Goal: Task Accomplishment & Management: Complete application form

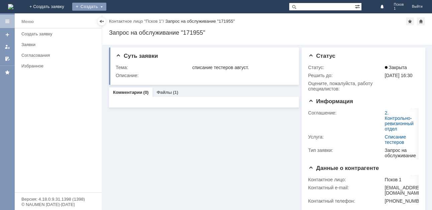
click at [106, 6] on div "Создать" at bounding box center [89, 7] width 34 height 8
click at [124, 21] on link "Заявка" at bounding box center [99, 20] width 51 height 8
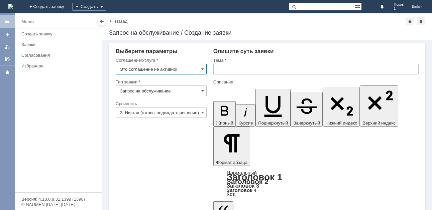
click at [199, 68] on input "Это соглашение не активно!" at bounding box center [161, 69] width 91 height 11
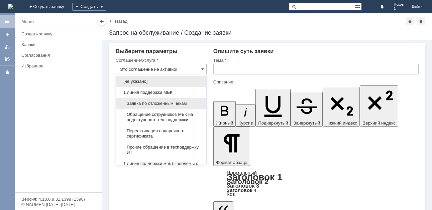
click at [162, 100] on div "Заявка по отложенным чекам" at bounding box center [161, 103] width 90 height 11
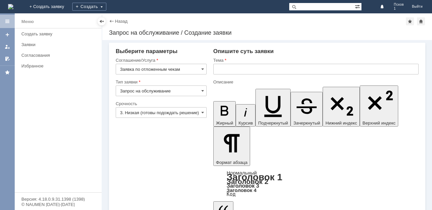
type input "Заявка по отложенным чекам"
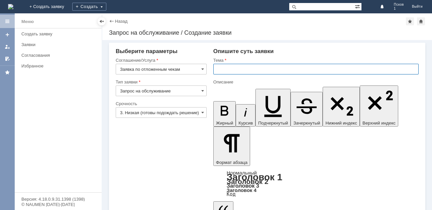
click at [227, 67] on input "text" at bounding box center [315, 69] width 205 height 11
type input "отложенный чек"
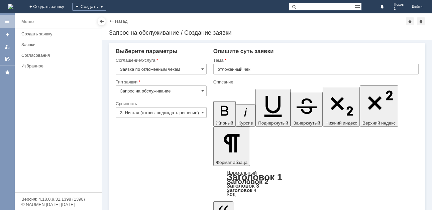
click at [186, 93] on input "Запрос на обслуживание" at bounding box center [161, 91] width 91 height 11
drag, startPoint x: 152, startPoint y: 148, endPoint x: 154, endPoint y: 141, distance: 7.5
type input "Запрос на обслуживание"
click at [164, 114] on input "3. Низкая (готовы подождать решение)" at bounding box center [161, 112] width 91 height 11
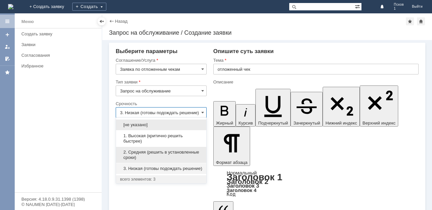
click at [149, 153] on span "2. Средняя (решить в установленные сроки)" at bounding box center [161, 155] width 82 height 11
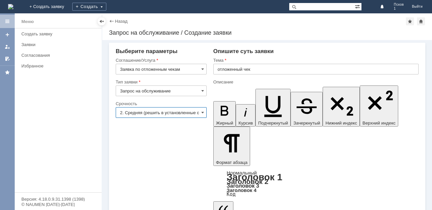
type input "2. Средняя (решить в установленные сроки)"
click at [202, 70] on span at bounding box center [202, 69] width 3 height 5
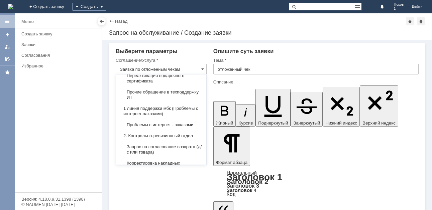
scroll to position [67, 0]
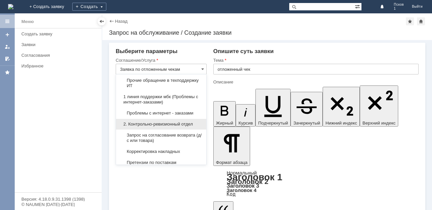
click at [183, 124] on span "2. Контрольно-ревизионный отдел" at bounding box center [161, 124] width 82 height 5
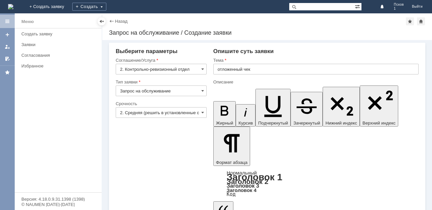
type input "2. Контрольно-ревизионный отдел"
click at [175, 92] on input "Запрос на обслуживание" at bounding box center [161, 91] width 91 height 11
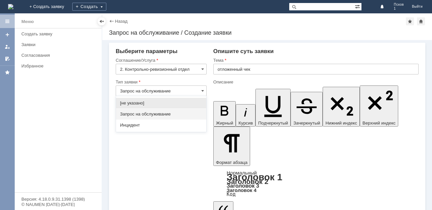
click at [163, 112] on span "Запрос на обслуживание" at bounding box center [161, 114] width 82 height 5
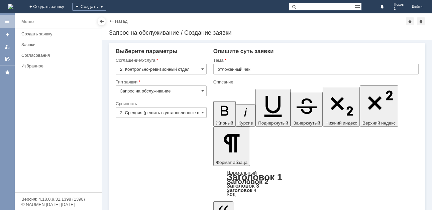
type input "Запрос на обслуживание"
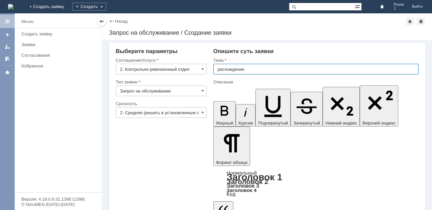
type input "расхождение"
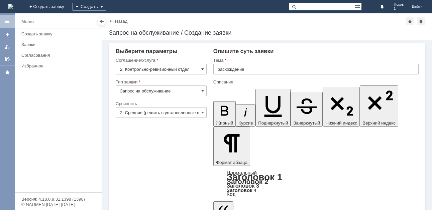
click at [203, 70] on span at bounding box center [202, 69] width 3 height 5
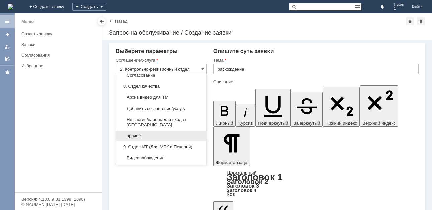
scroll to position [679, 0]
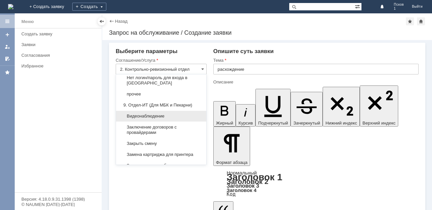
click at [144, 119] on span "Видеонаблюдение" at bounding box center [161, 116] width 82 height 5
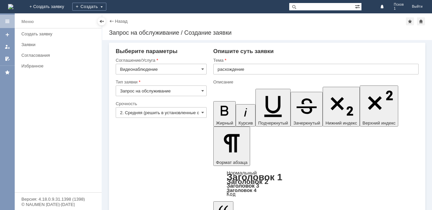
type input "Видеонаблюдение"
click at [177, 90] on input "Запрос на обслуживание" at bounding box center [161, 91] width 91 height 11
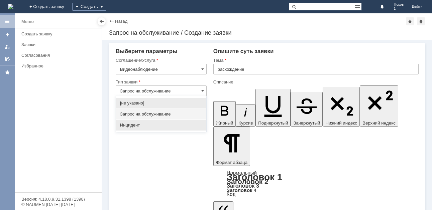
click at [140, 122] on div "Инцидент" at bounding box center [161, 125] width 90 height 11
type input "Инцидент"
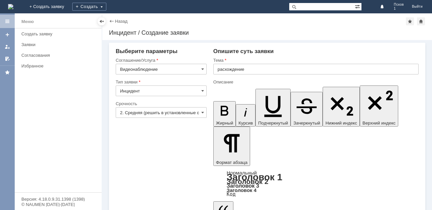
scroll to position [0, 0]
click at [191, 65] on input "Видеонаблюдение" at bounding box center [161, 69] width 91 height 11
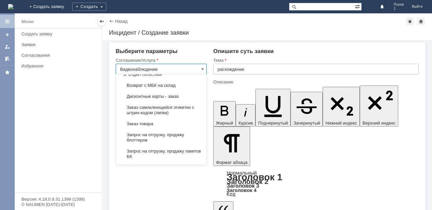
scroll to position [234, 0]
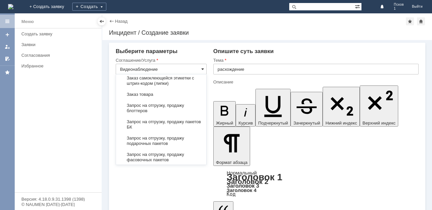
click at [202, 71] on span at bounding box center [202, 69] width 3 height 5
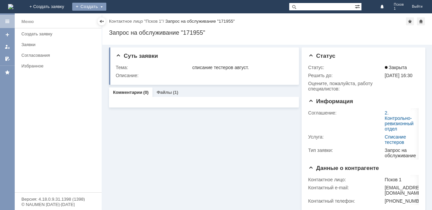
click at [106, 7] on div "Создать" at bounding box center [89, 7] width 34 height 8
click at [124, 20] on link "Заявка" at bounding box center [99, 20] width 51 height 8
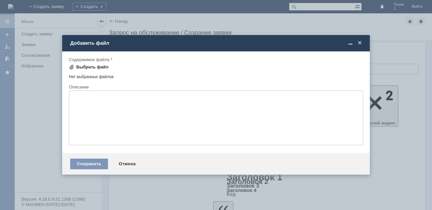
click at [85, 67] on div "Выбрать файл" at bounding box center [92, 67] width 32 height 5
click at [361, 43] on span at bounding box center [359, 43] width 7 height 6
